Goal: Information Seeking & Learning: Compare options

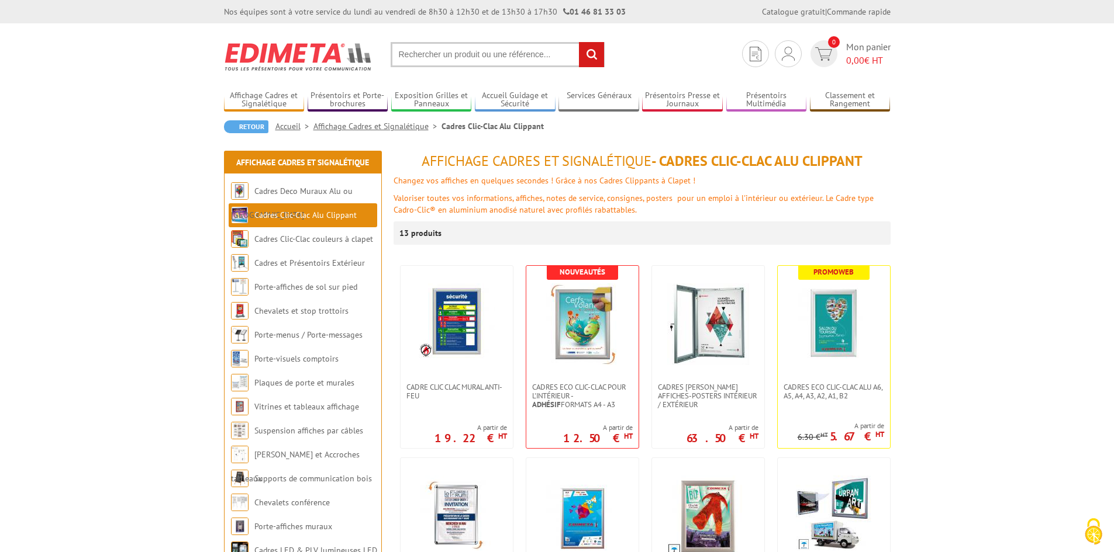
click at [476, 59] on input "text" at bounding box center [497, 54] width 214 height 25
type input "cadre clic clac bois"
click at [579, 42] on input "rechercher" at bounding box center [591, 54] width 25 height 25
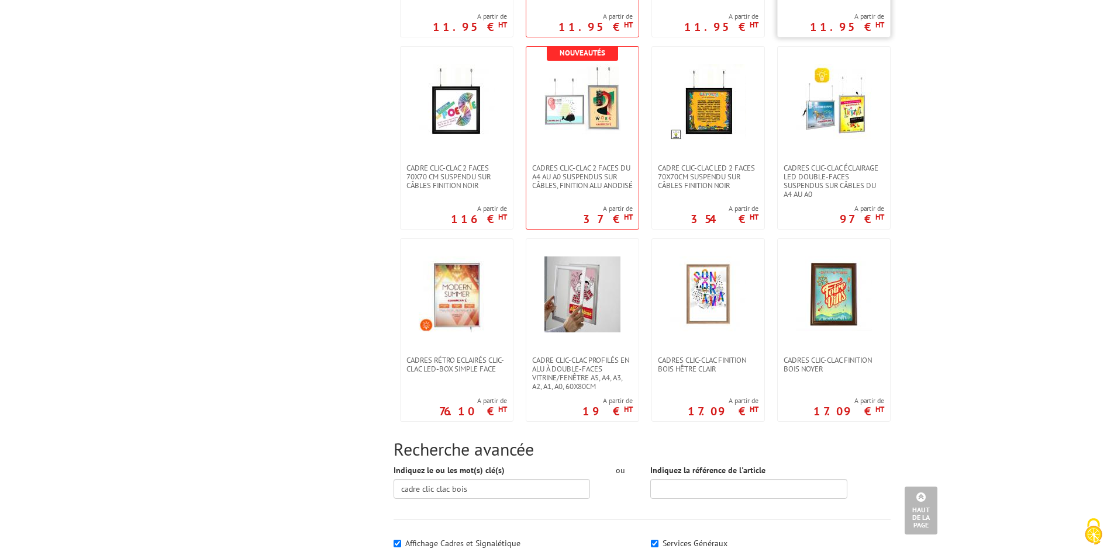
scroll to position [935, 0]
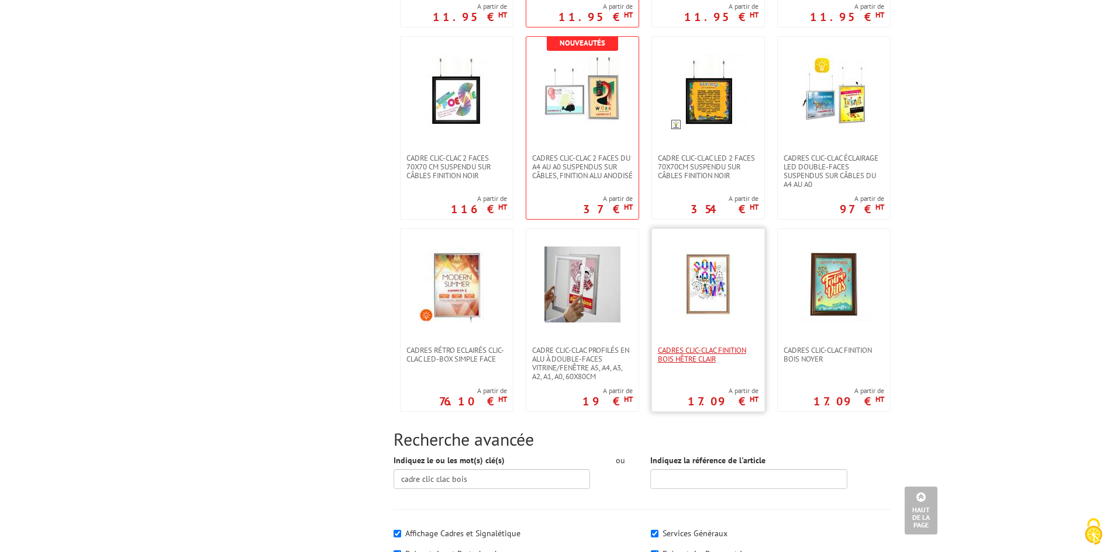
click at [682, 348] on span "Cadres clic-clac finition Bois Hêtre clair" at bounding box center [708, 355] width 101 height 18
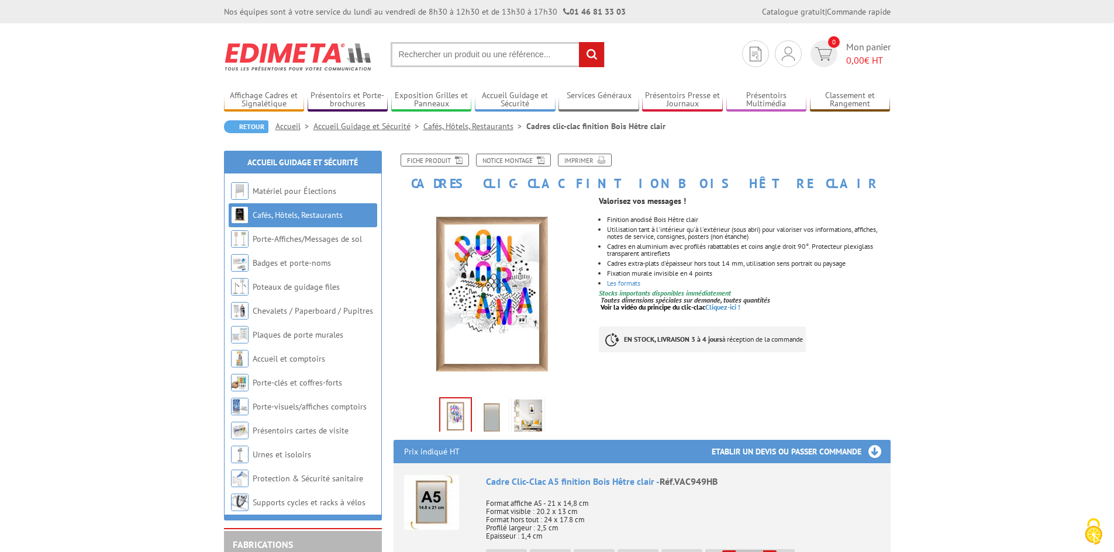
click at [484, 413] on img at bounding box center [492, 418] width 28 height 36
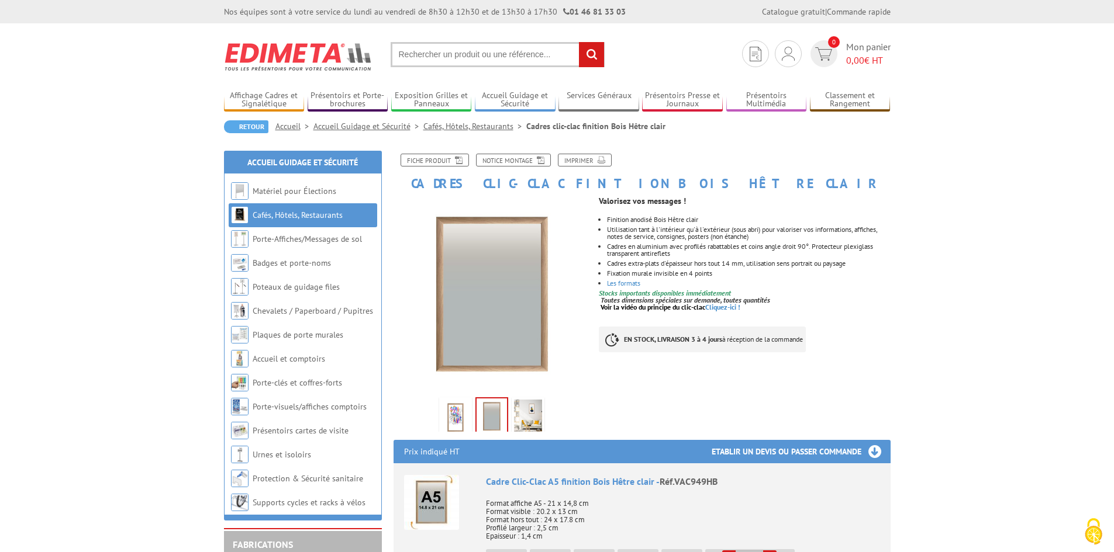
click at [530, 412] on img at bounding box center [528, 418] width 28 height 36
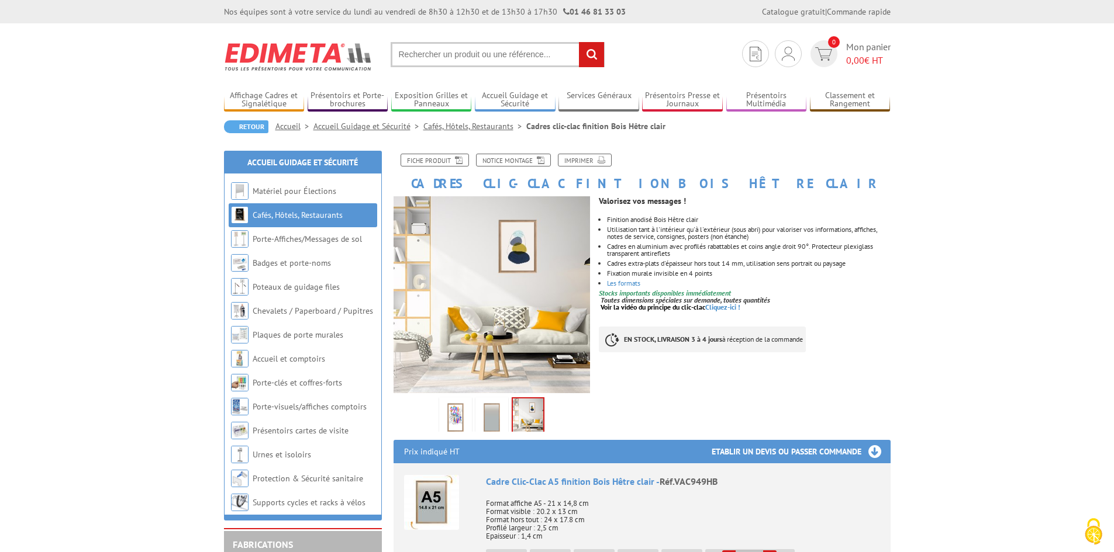
click at [459, 53] on input "text" at bounding box center [497, 54] width 214 height 25
type input "cadre d'affichage"
click at [579, 42] on input "rechercher" at bounding box center [591, 54] width 25 height 25
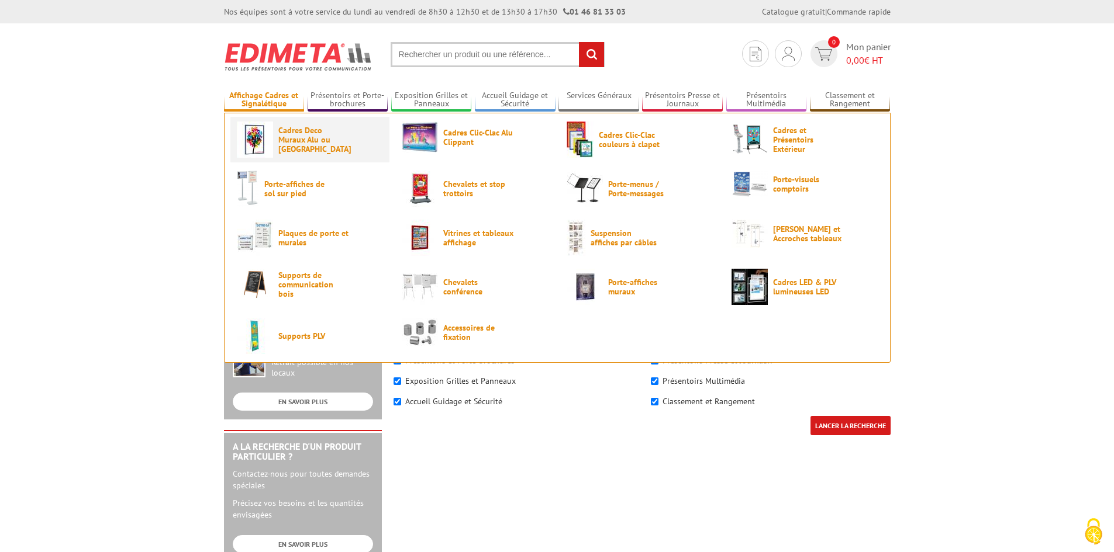
click at [313, 143] on span "Cadres Deco Muraux Alu ou [GEOGRAPHIC_DATA]" at bounding box center [313, 140] width 70 height 28
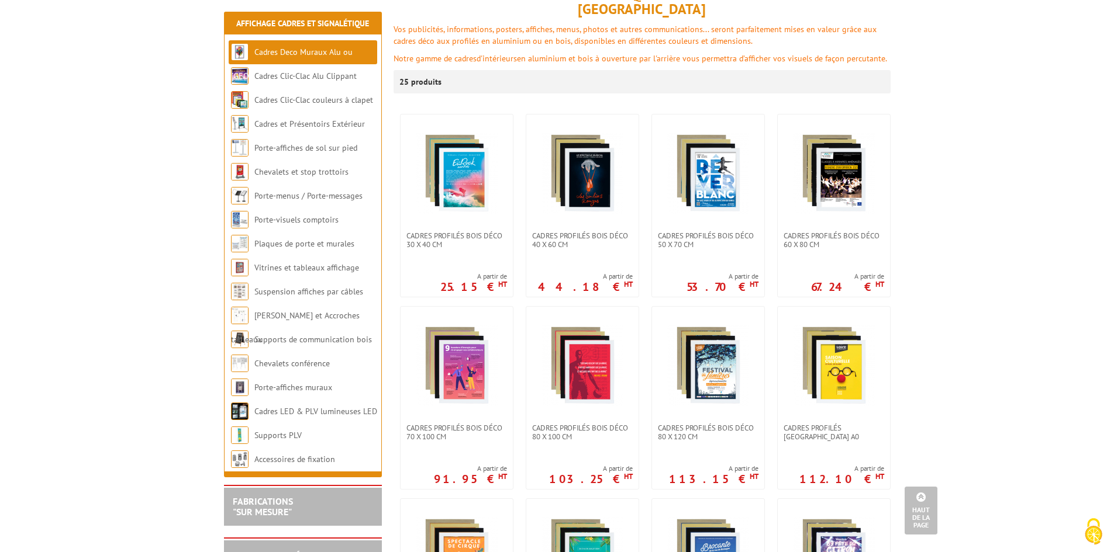
scroll to position [58, 0]
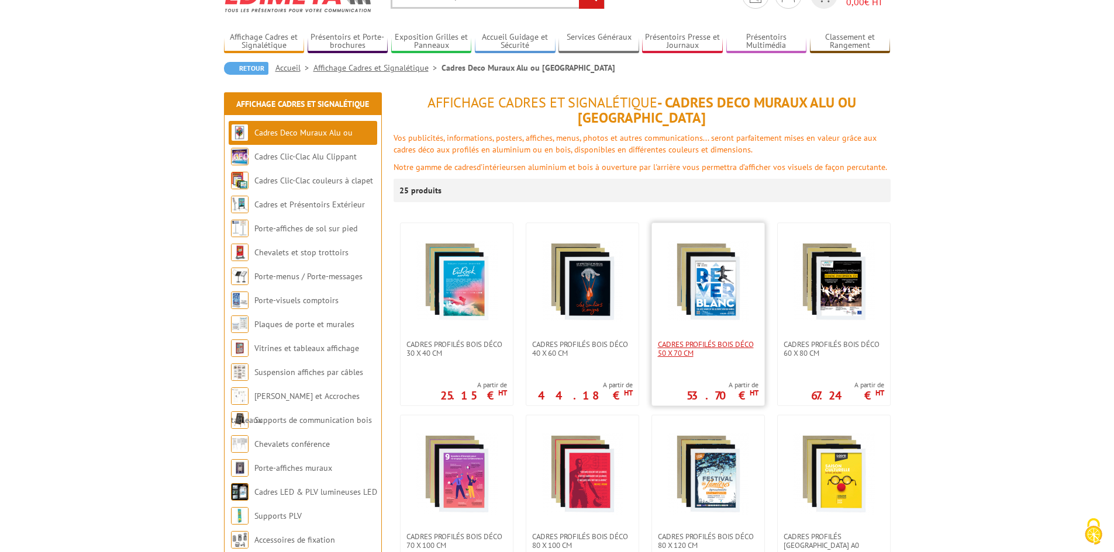
click at [686, 340] on span "Cadres Profilés Bois Déco 50 x 70 cm" at bounding box center [708, 349] width 101 height 18
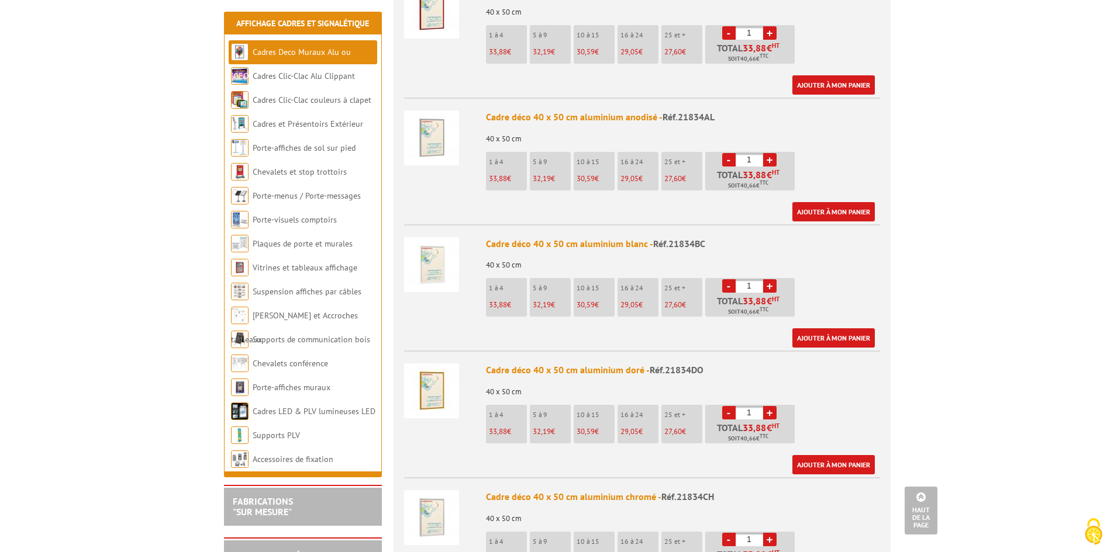
scroll to position [877, 0]
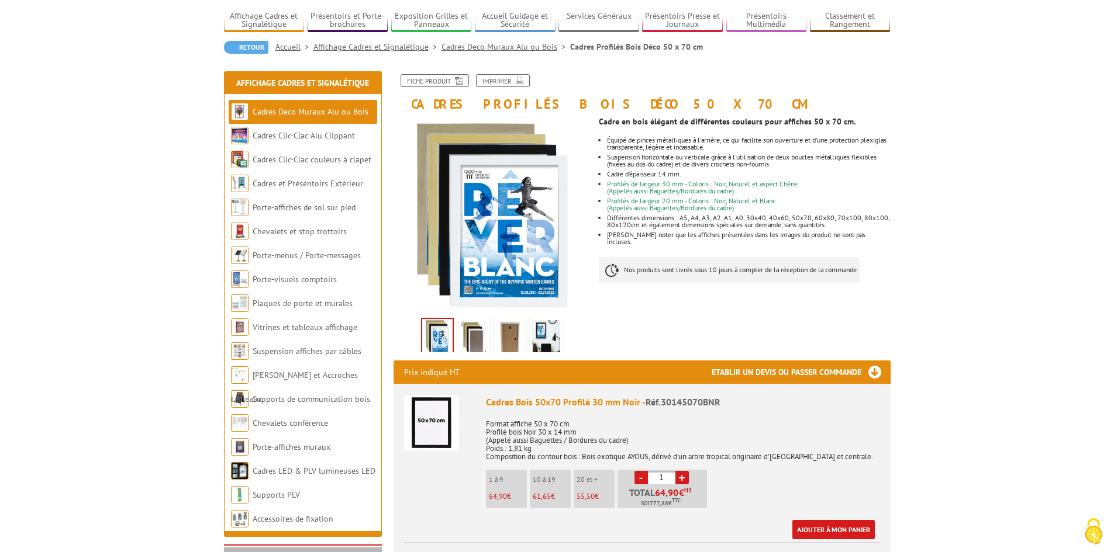
scroll to position [58, 0]
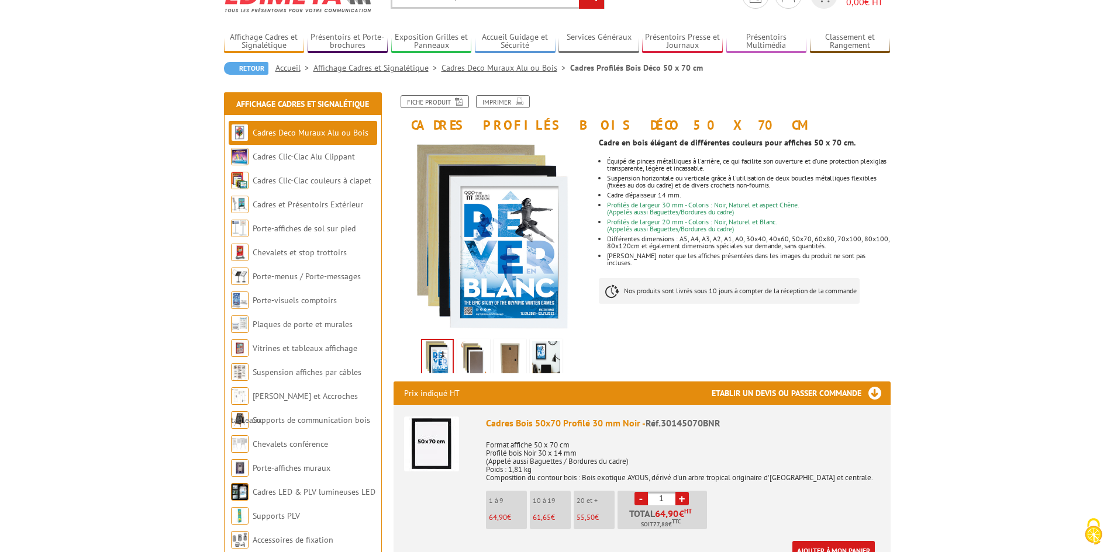
click at [469, 367] on img at bounding box center [473, 359] width 28 height 36
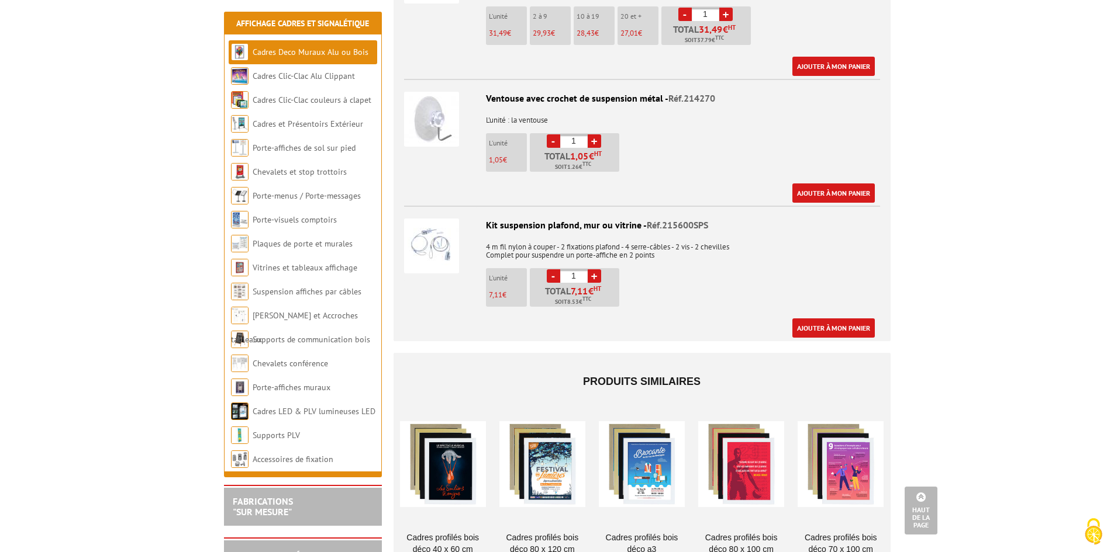
scroll to position [1871, 0]
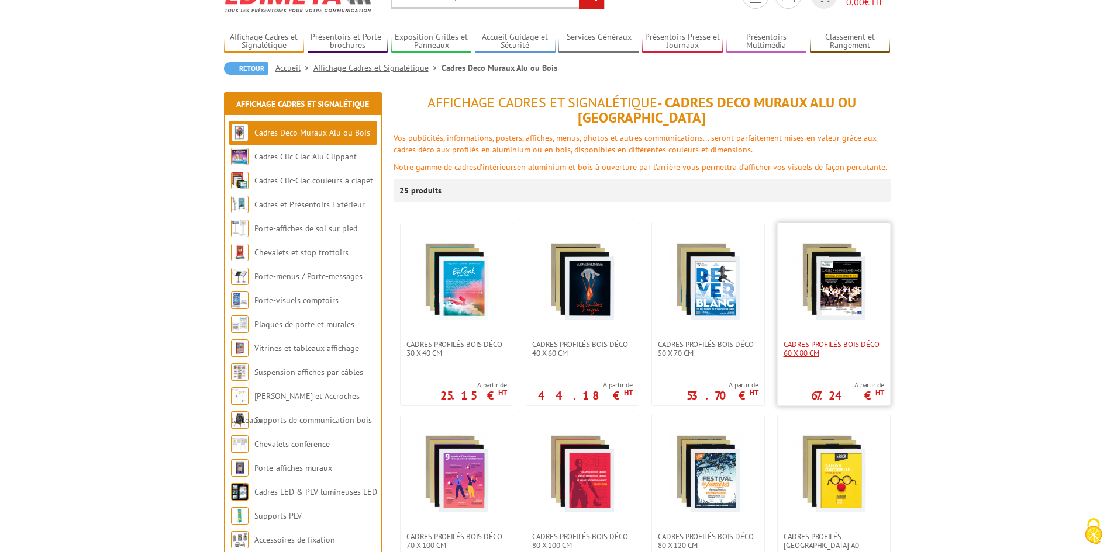
click at [819, 340] on span "Cadres Profilés Bois Déco 60 x 80 cm" at bounding box center [833, 349] width 101 height 18
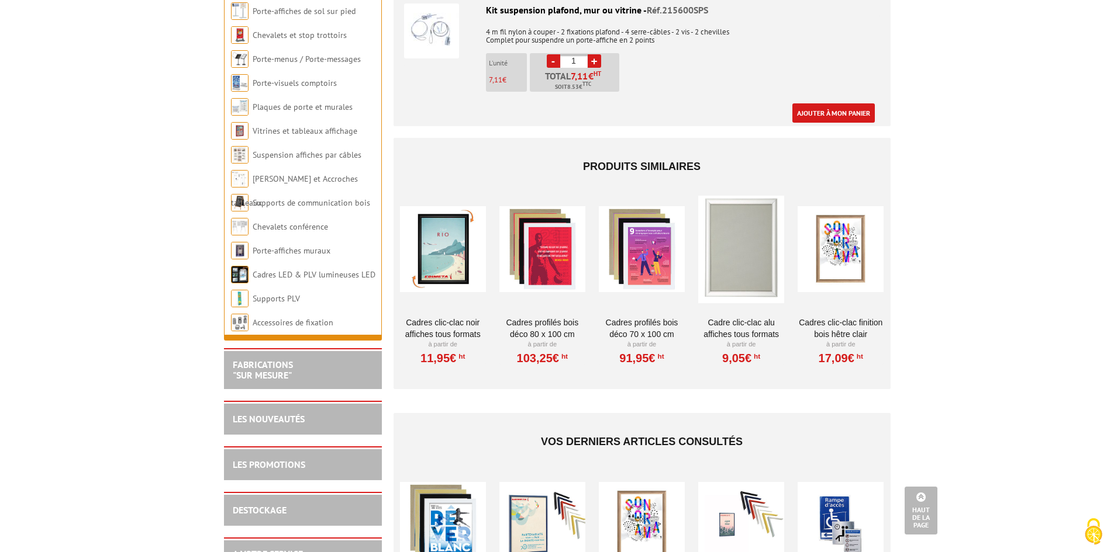
scroll to position [2163, 0]
click at [856, 323] on link "Cadres clic-clac finition Bois Hêtre clair" at bounding box center [840, 327] width 86 height 23
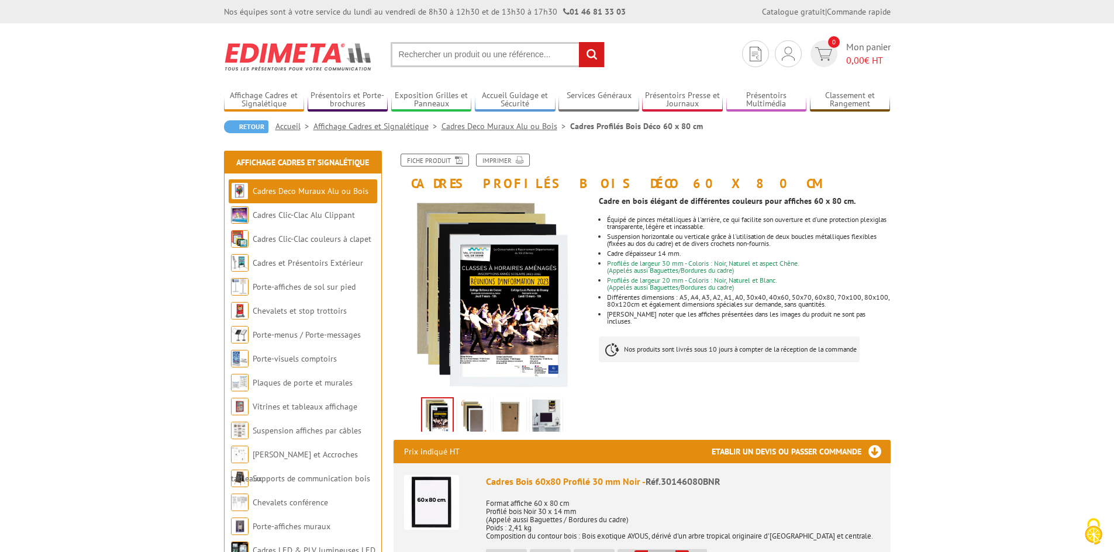
click at [466, 421] on img at bounding box center [473, 418] width 28 height 36
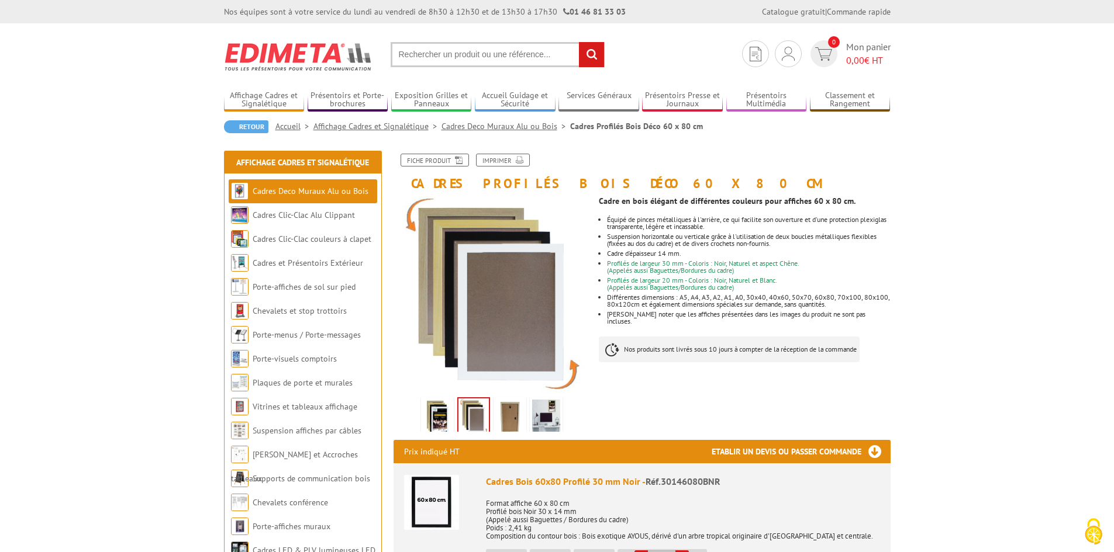
click at [499, 414] on img at bounding box center [510, 418] width 28 height 36
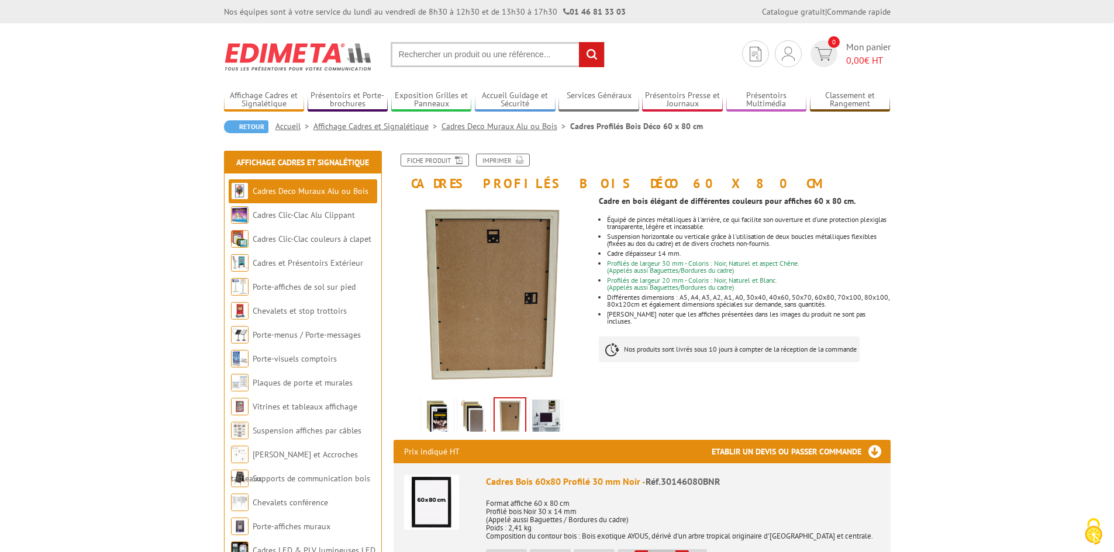
click at [532, 416] on img at bounding box center [546, 418] width 28 height 36
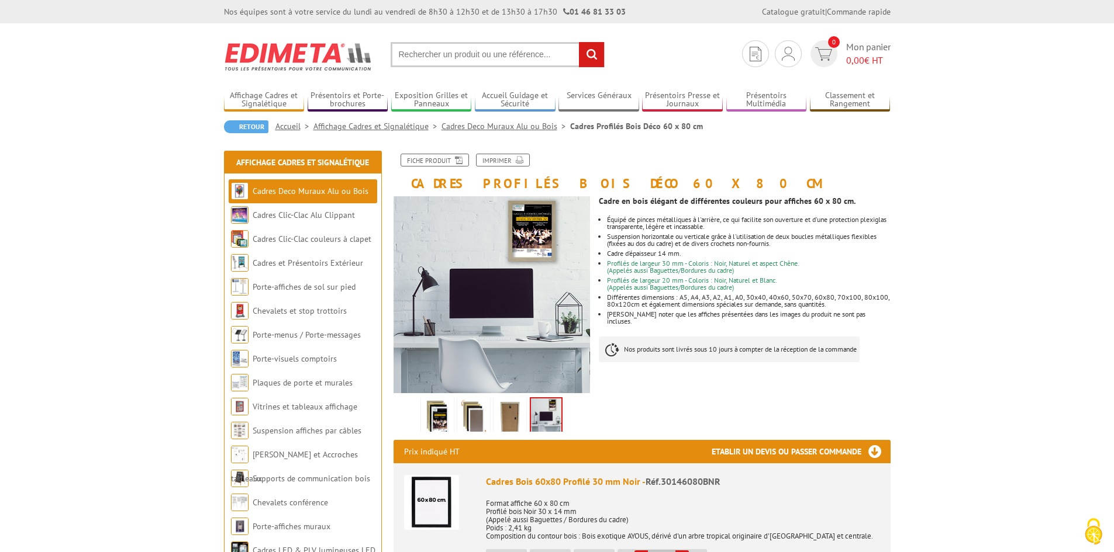
click at [476, 413] on img at bounding box center [473, 418] width 28 height 36
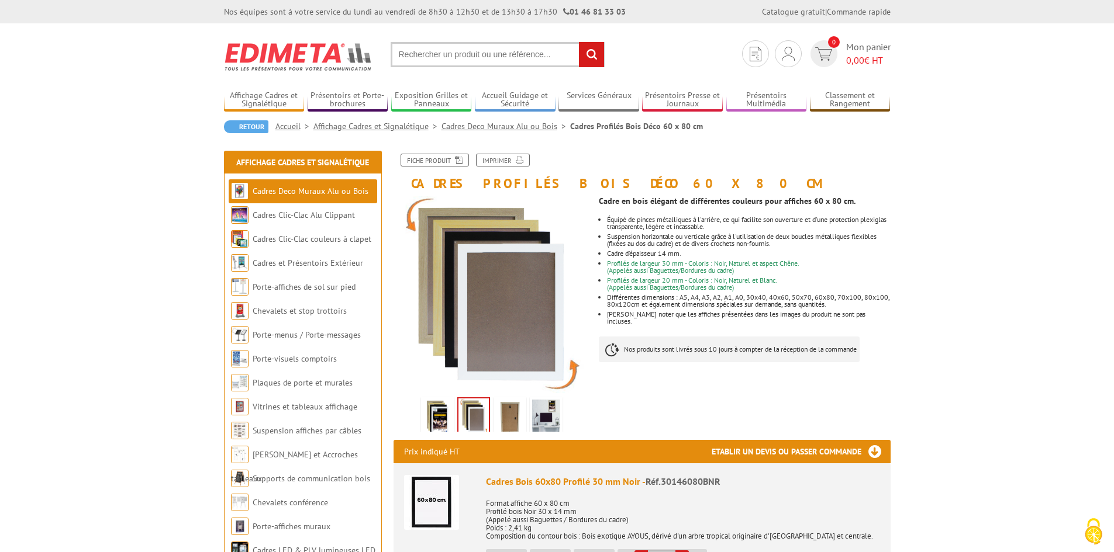
click at [442, 414] on img at bounding box center [437, 418] width 28 height 36
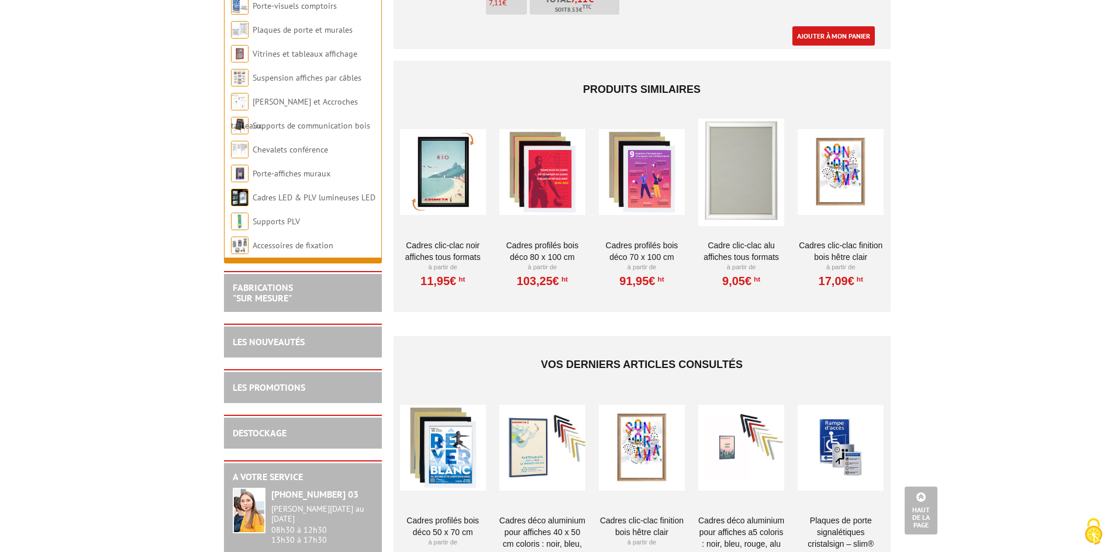
scroll to position [2221, 0]
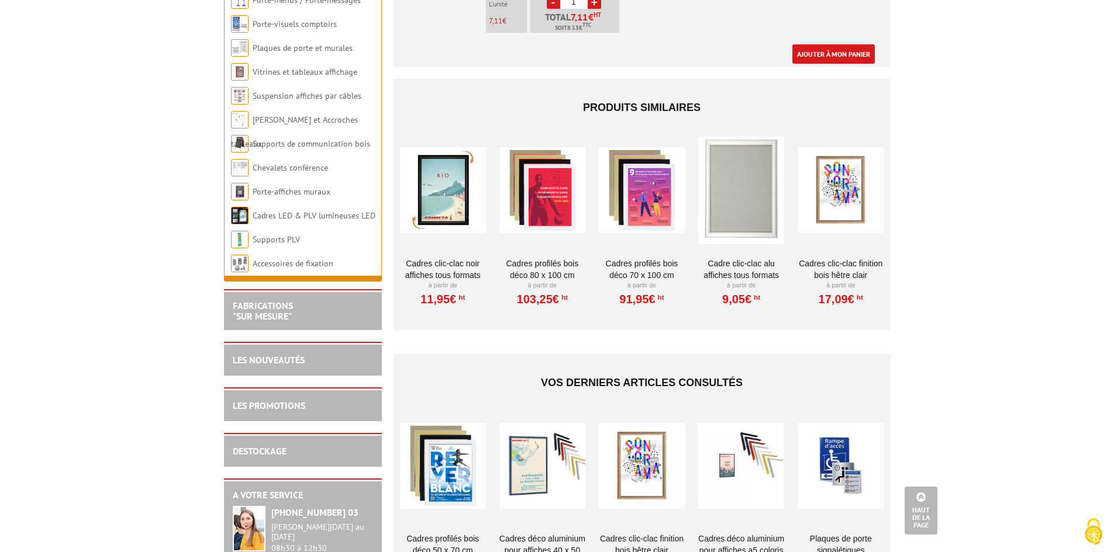
click at [846, 267] on link "Cadres clic-clac finition Bois Hêtre clair" at bounding box center [840, 269] width 86 height 23
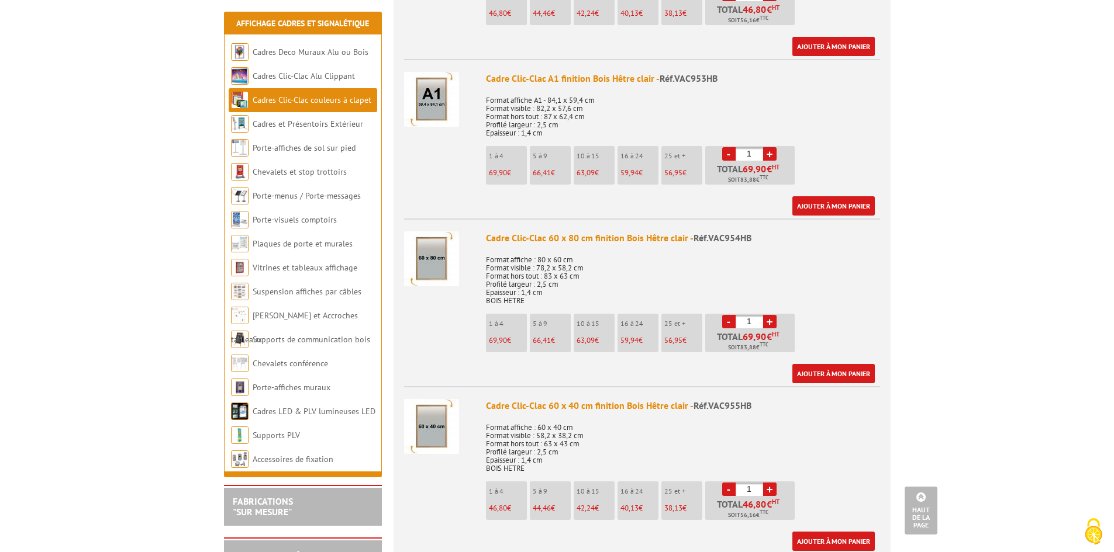
scroll to position [935, 0]
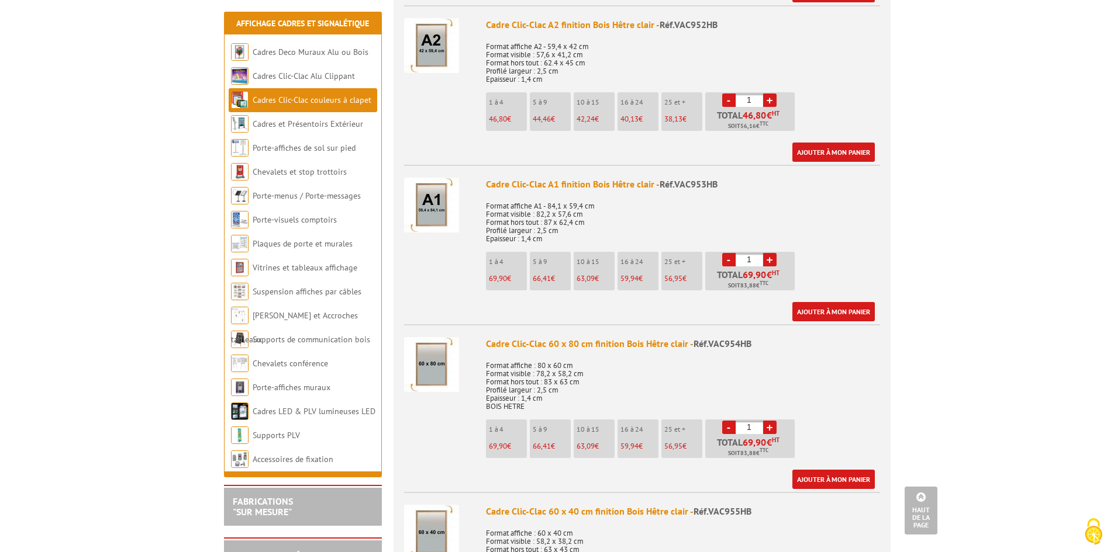
click at [607, 358] on p "Format affiche : 80 x 60 cm Format visible : 78,2 x 58,2 cm Format hors tout : …" at bounding box center [683, 382] width 394 height 57
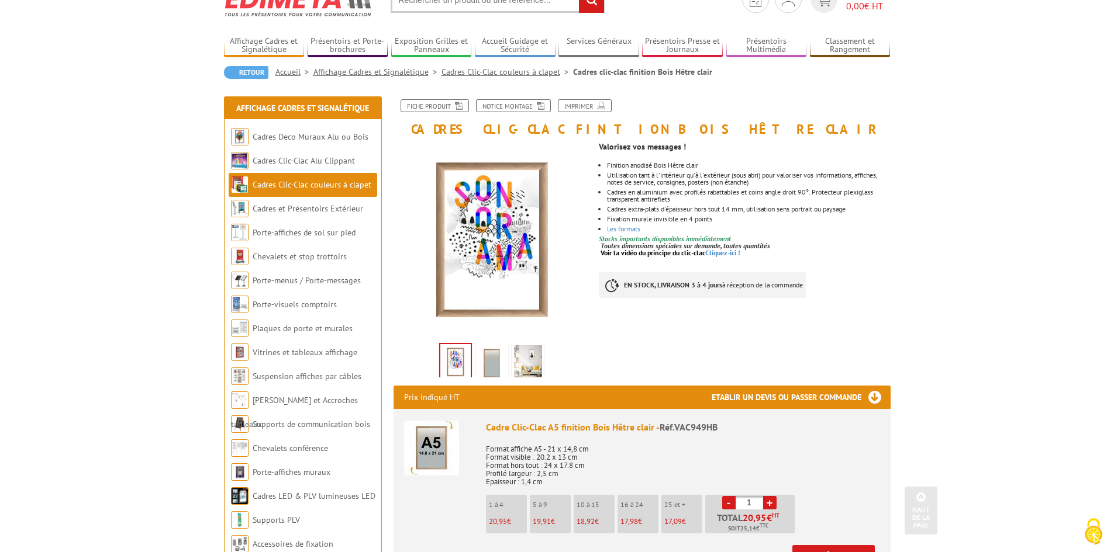
scroll to position [0, 0]
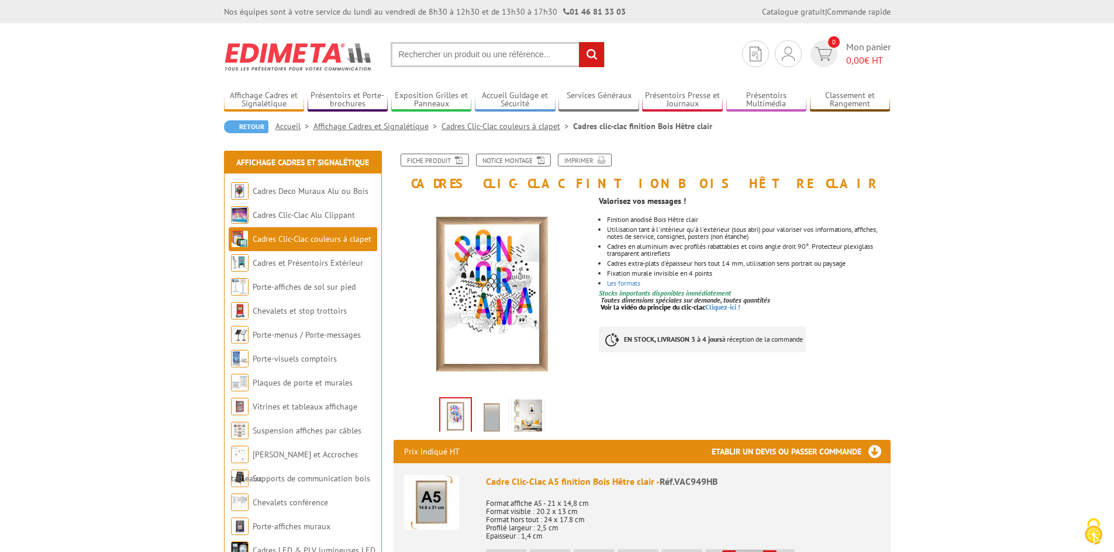
click at [491, 49] on input "text" at bounding box center [497, 54] width 214 height 25
click at [468, 55] on input "text" at bounding box center [497, 54] width 214 height 25
type input "etiquette porte bureau"
click at [579, 42] on input "rechercher" at bounding box center [591, 54] width 25 height 25
